Goal: Check status

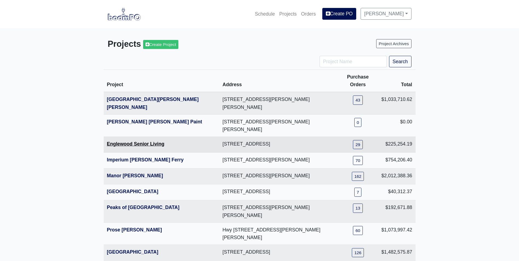
click at [116, 141] on link "Englewood Senior Living" at bounding box center [136, 143] width 58 height 5
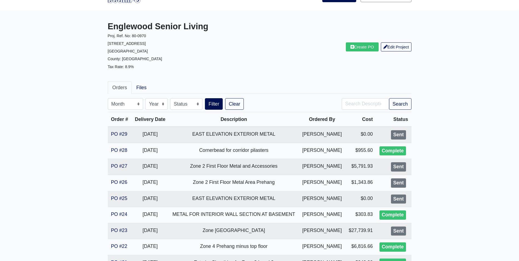
scroll to position [27, 0]
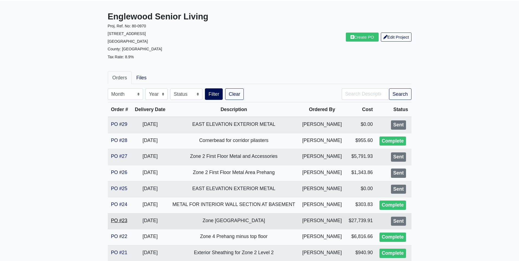
click at [114, 221] on link "PO #23" at bounding box center [119, 220] width 16 height 5
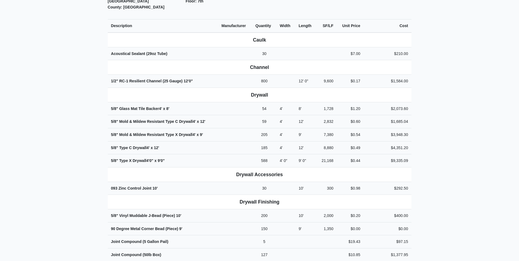
scroll to position [219, 0]
